Goal: Navigation & Orientation: Find specific page/section

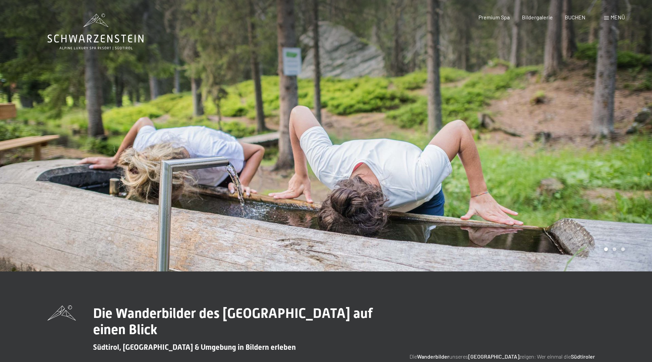
click at [610, 20] on div "Menü" at bounding box center [614, 17] width 21 height 7
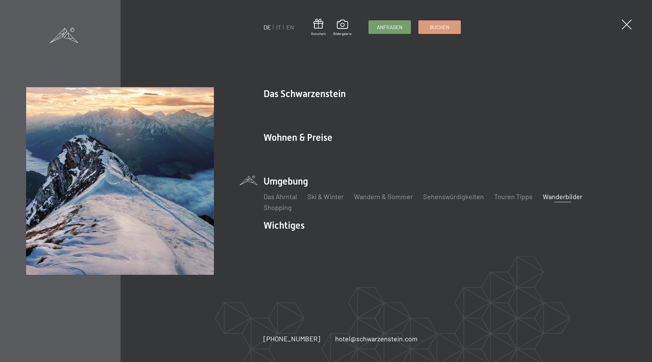
click at [556, 198] on link "Wanderbilder" at bounding box center [563, 197] width 40 height 8
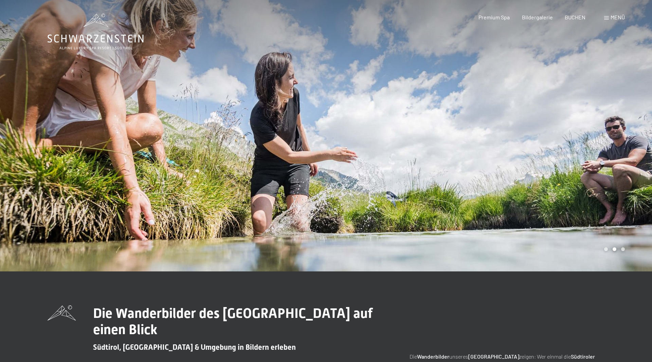
click at [618, 16] on span "Menü" at bounding box center [618, 17] width 14 height 6
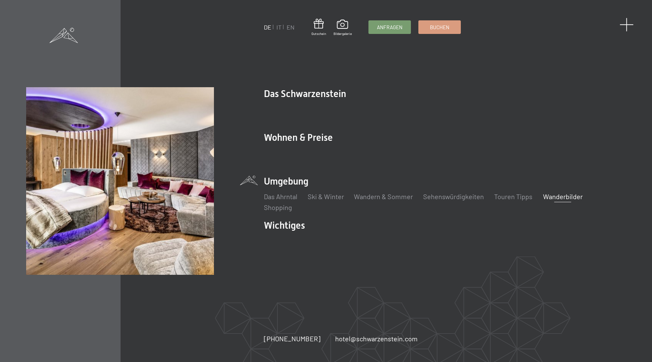
click at [628, 22] on span at bounding box center [627, 25] width 14 height 14
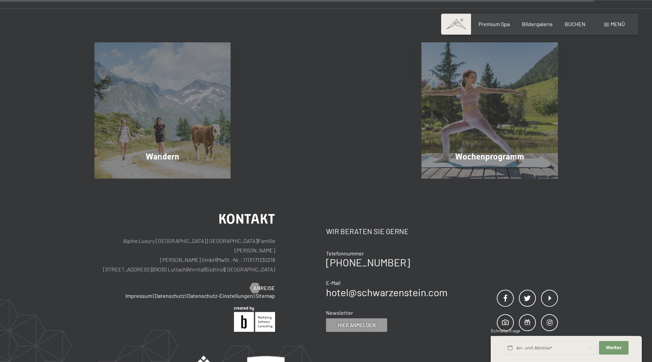
scroll to position [1697, 0]
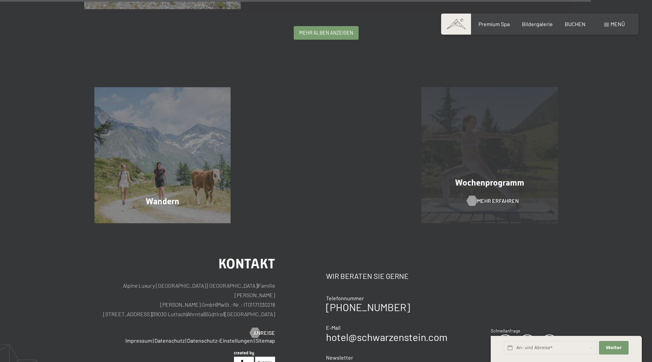
click at [485, 200] on span "Mehr erfahren" at bounding box center [498, 200] width 42 height 7
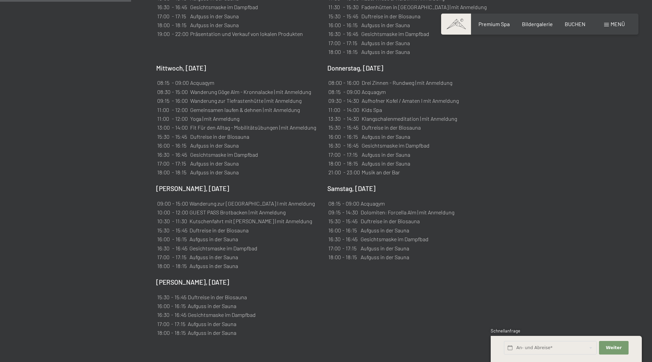
scroll to position [485, 0]
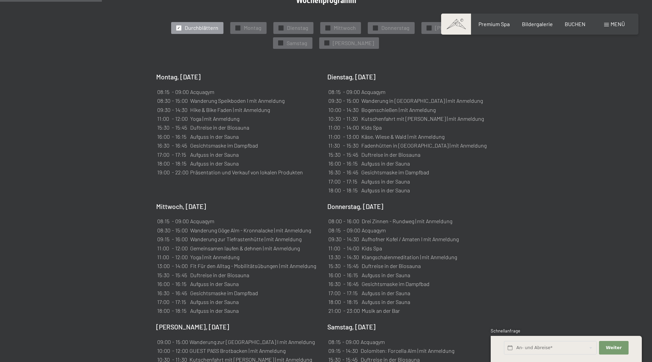
click at [609, 25] on div "Menü" at bounding box center [614, 23] width 21 height 7
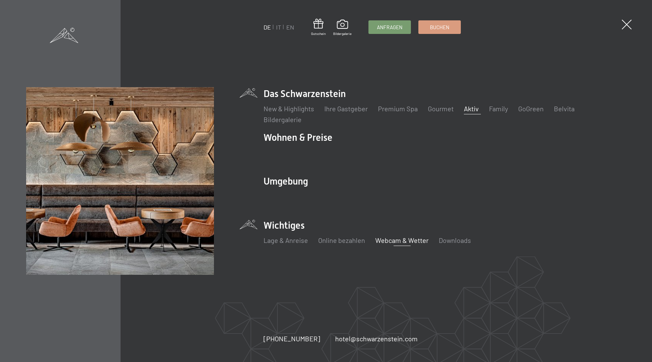
click at [408, 242] on link "Webcam & Wetter" at bounding box center [401, 240] width 53 height 8
